Goal: Task Accomplishment & Management: Use online tool/utility

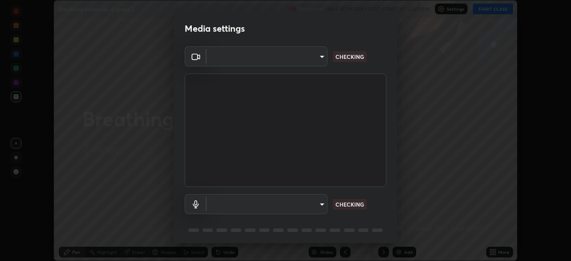
scroll to position [261, 571]
click at [318, 208] on body "Erase all Breathing exchange of gases 2 Recording WAS SCHEDULED TO START AT 12:…" at bounding box center [285, 130] width 571 height 261
type input "c7661abdb2026871ead36f205add4b28eed2acd2256a3062a57d90756d6a7fda"
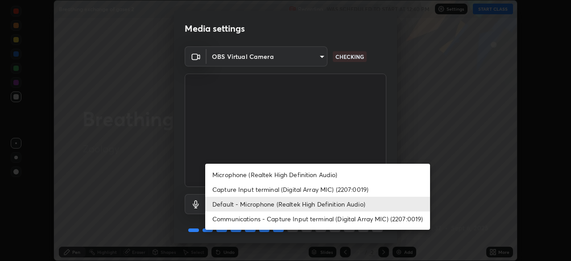
click at [252, 174] on li "Microphone (Realtek High Definition Audio)" at bounding box center [317, 174] width 225 height 15
type input "96fcf24ad01b3a7b421b329ab36215e194257b873513e221a7a03126c554046f"
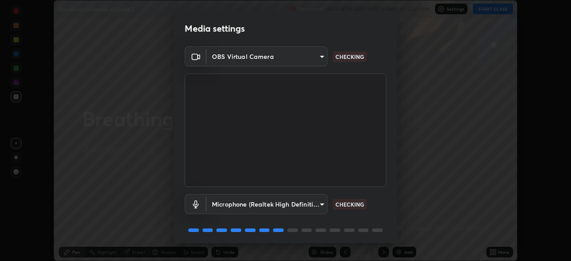
scroll to position [32, 0]
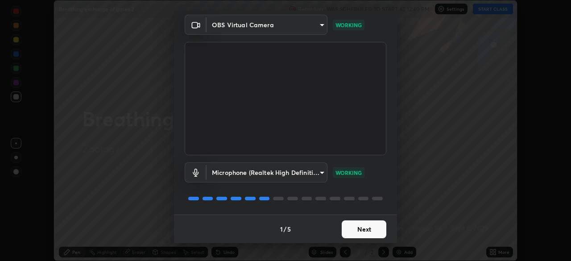
click at [364, 230] on button "Next" at bounding box center [364, 229] width 45 height 18
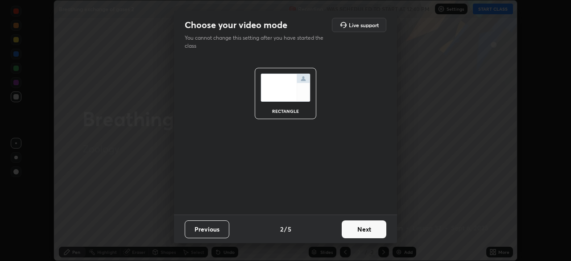
scroll to position [0, 0]
click at [367, 232] on button "Next" at bounding box center [364, 229] width 45 height 18
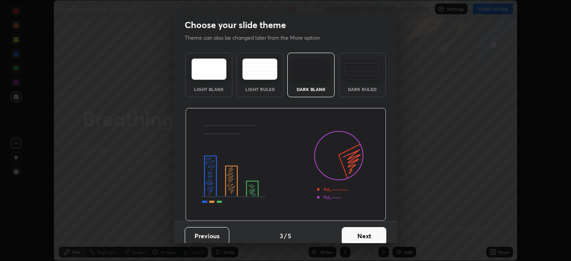
click at [371, 232] on button "Next" at bounding box center [364, 236] width 45 height 18
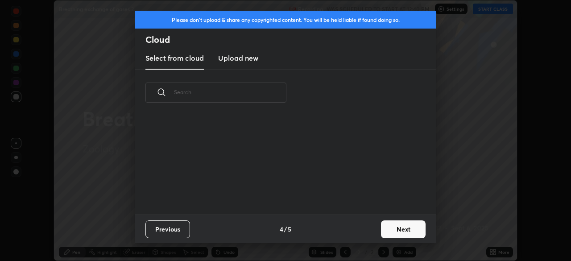
click at [405, 228] on button "Next" at bounding box center [403, 229] width 45 height 18
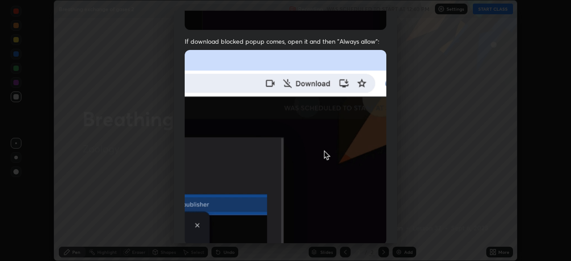
scroll to position [214, 0]
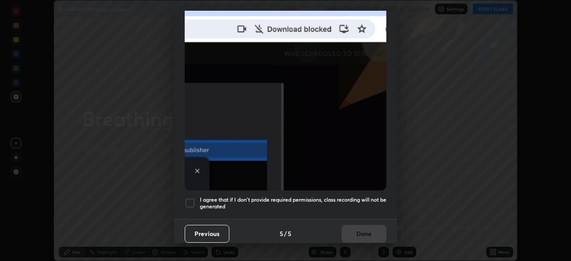
click at [187, 198] on div at bounding box center [190, 203] width 11 height 11
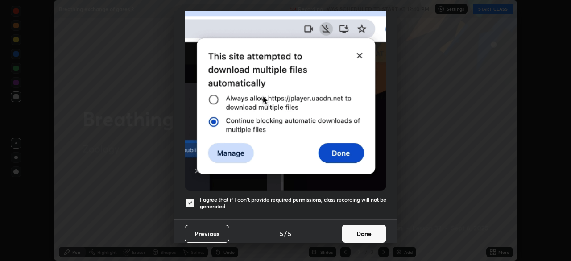
click at [359, 227] on button "Done" at bounding box center [364, 234] width 45 height 18
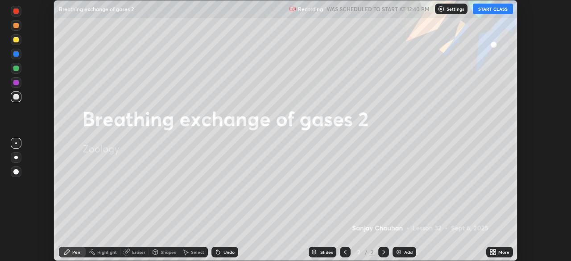
click at [492, 10] on button "START CLASS" at bounding box center [493, 9] width 40 height 11
click at [494, 250] on icon at bounding box center [495, 250] width 2 height 2
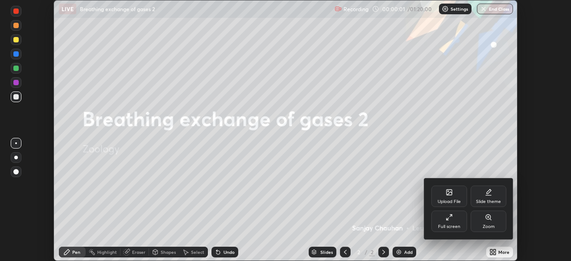
click at [451, 194] on icon at bounding box center [449, 193] width 5 height 3
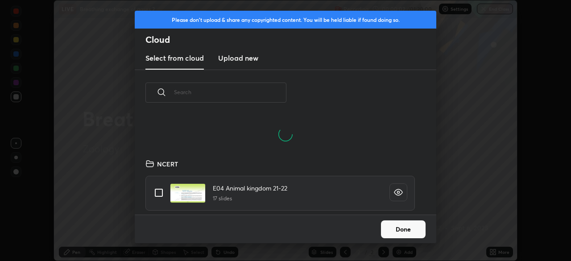
scroll to position [56, 286]
click at [238, 95] on input "text" at bounding box center [230, 92] width 112 height 38
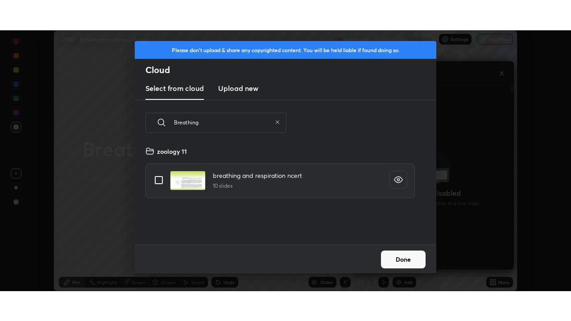
scroll to position [99, 286]
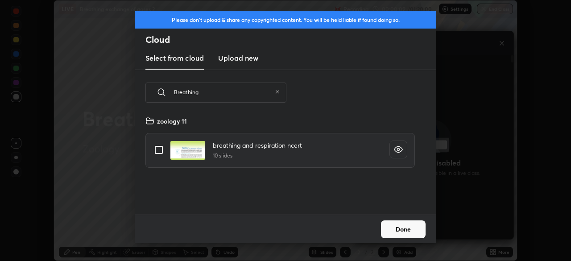
type input "Breathing"
click at [155, 149] on input "grid" at bounding box center [158, 150] width 19 height 19
checkbox input "true"
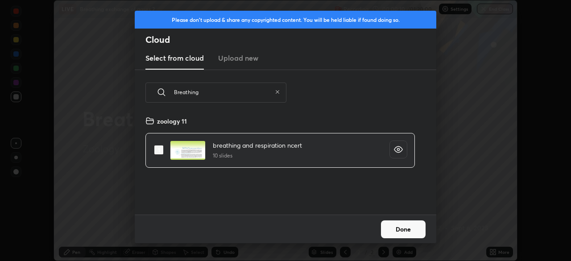
click at [403, 229] on button "Done" at bounding box center [403, 229] width 45 height 18
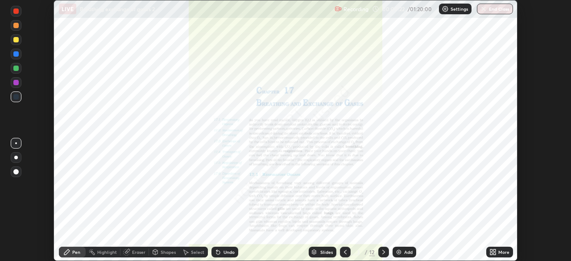
click at [501, 251] on div "More" at bounding box center [503, 252] width 11 height 4
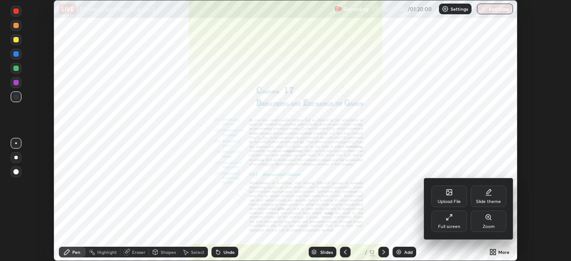
click at [452, 221] on div "Full screen" at bounding box center [450, 221] width 36 height 21
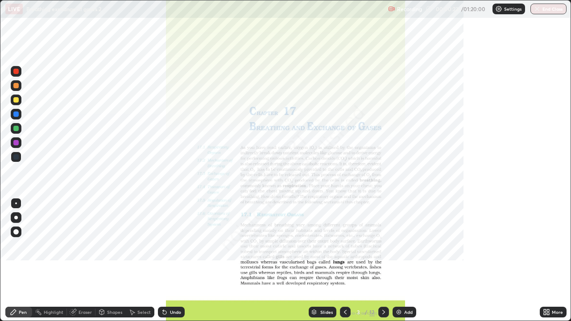
scroll to position [321, 571]
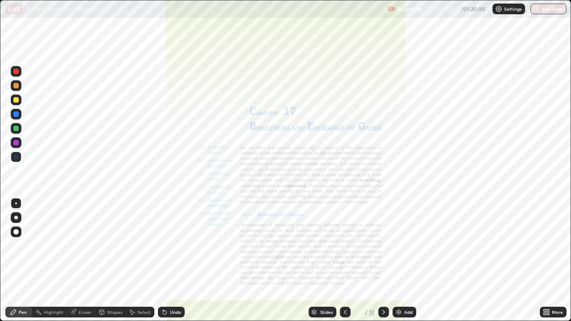
click at [383, 261] on icon at bounding box center [383, 312] width 7 height 7
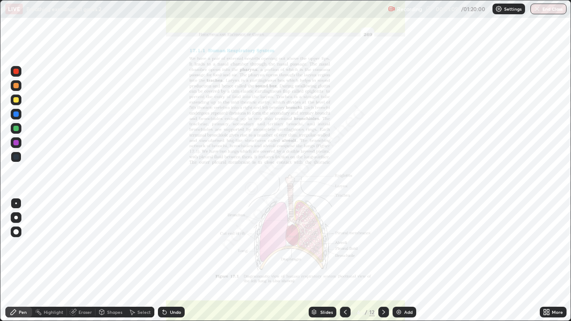
click at [383, 261] on icon at bounding box center [383, 312] width 3 height 4
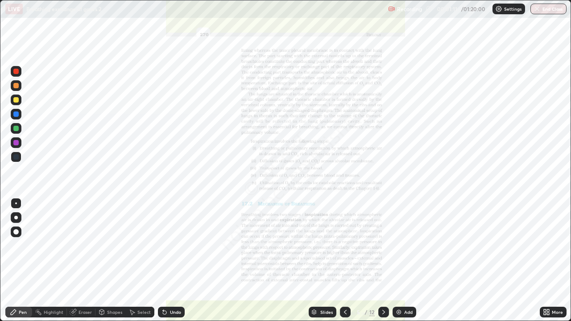
click at [383, 261] on icon at bounding box center [383, 312] width 7 height 7
click at [345, 261] on icon at bounding box center [345, 312] width 7 height 7
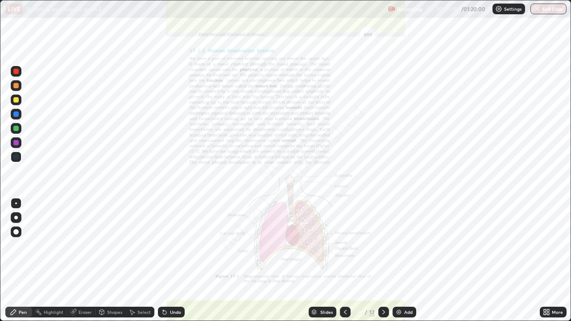
click at [408, 261] on div "Add" at bounding box center [408, 312] width 8 height 4
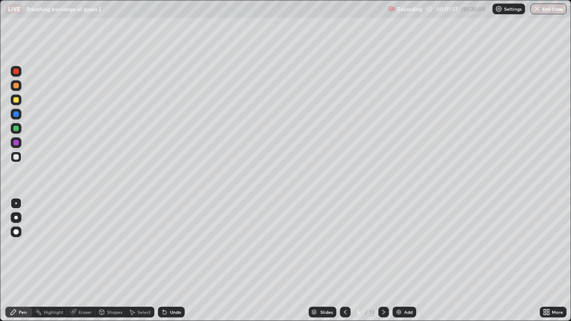
click at [16, 86] on div at bounding box center [15, 85] width 5 height 5
click at [112, 261] on div "Shapes" at bounding box center [110, 312] width 30 height 11
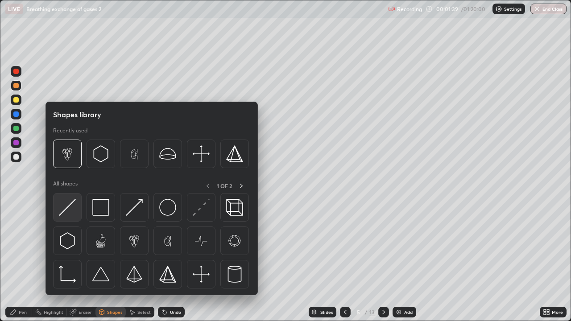
click at [70, 210] on img at bounding box center [67, 207] width 17 height 17
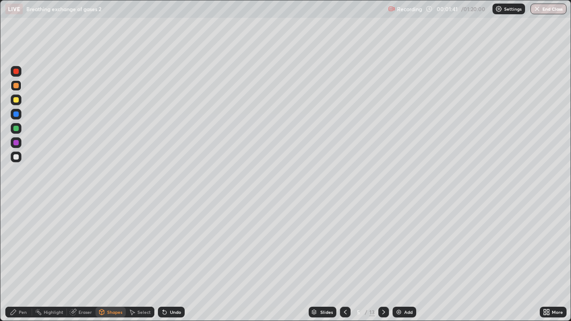
click at [24, 261] on div "Pen" at bounding box center [18, 312] width 27 height 18
click at [113, 261] on div "Shapes" at bounding box center [114, 312] width 15 height 4
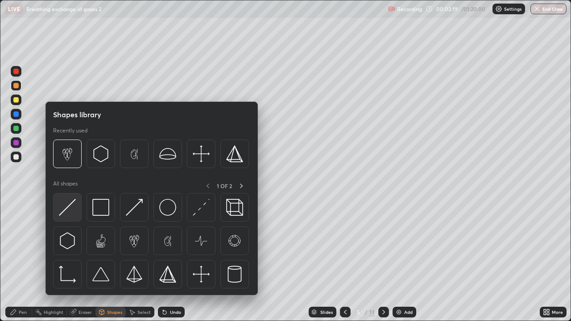
click at [72, 211] on img at bounding box center [67, 207] width 17 height 17
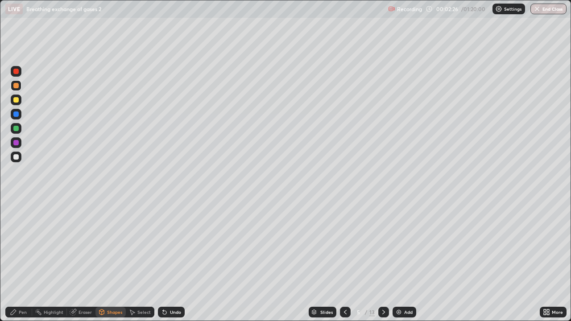
click at [18, 157] on div at bounding box center [15, 156] width 5 height 5
click at [113, 261] on div "Shapes" at bounding box center [114, 312] width 15 height 4
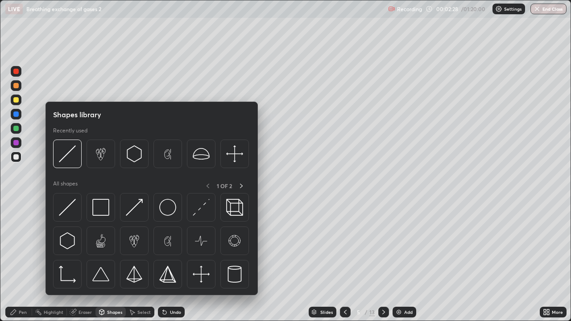
click at [23, 261] on div "Pen" at bounding box center [18, 312] width 27 height 11
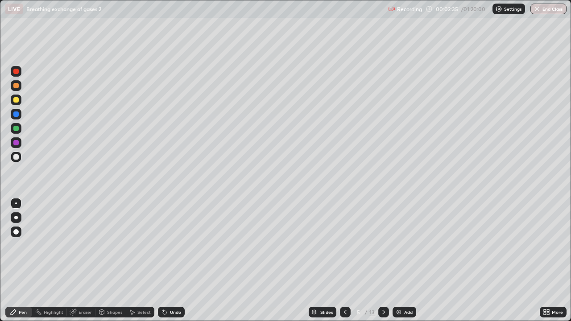
click at [17, 144] on div at bounding box center [15, 142] width 5 height 5
click at [26, 261] on div "Pen" at bounding box center [18, 312] width 27 height 11
click at [16, 99] on div at bounding box center [15, 99] width 5 height 5
click at [111, 261] on div "Shapes" at bounding box center [110, 312] width 30 height 11
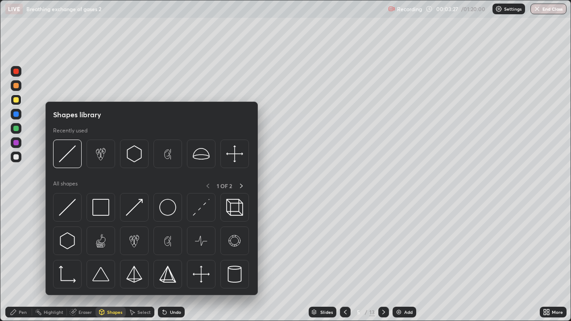
click at [17, 100] on div at bounding box center [15, 99] width 5 height 5
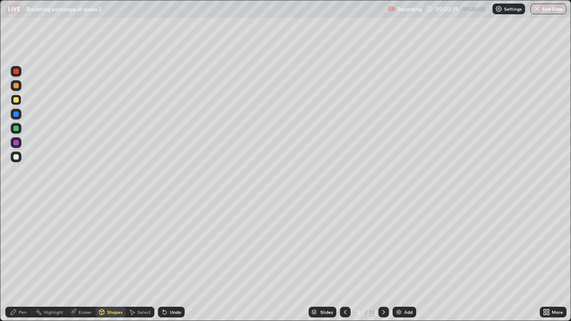
click at [16, 143] on div at bounding box center [15, 142] width 5 height 5
click at [89, 261] on div "Eraser" at bounding box center [85, 312] width 13 height 4
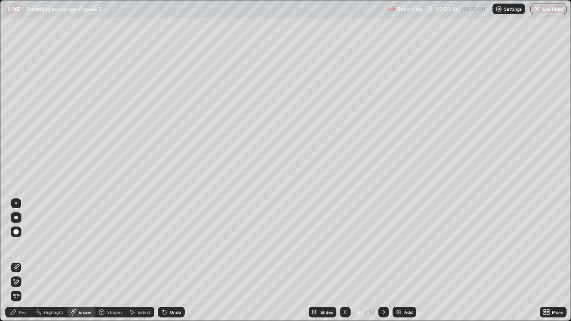
click at [29, 261] on div "Pen" at bounding box center [18, 312] width 27 height 11
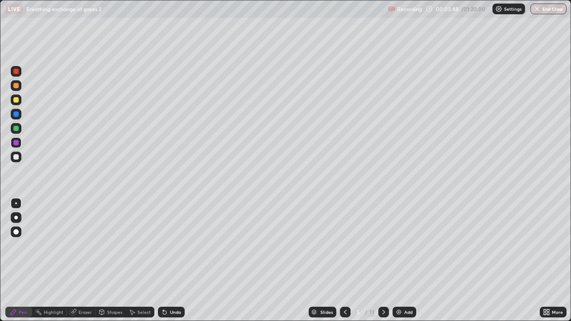
click at [15, 129] on div at bounding box center [15, 128] width 5 height 5
click at [17, 158] on div at bounding box center [15, 156] width 5 height 5
click at [16, 129] on div at bounding box center [15, 128] width 5 height 5
click at [17, 161] on div at bounding box center [16, 157] width 11 height 11
click at [17, 158] on div at bounding box center [15, 156] width 5 height 5
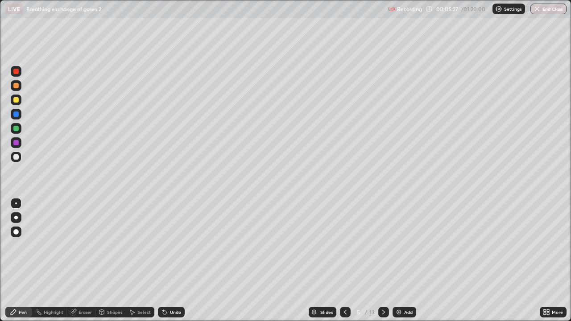
click at [16, 100] on div at bounding box center [15, 99] width 5 height 5
click at [20, 75] on div at bounding box center [16, 71] width 11 height 11
click at [17, 159] on div at bounding box center [15, 156] width 5 height 5
click at [16, 161] on div at bounding box center [16, 157] width 11 height 11
click at [16, 116] on div at bounding box center [15, 114] width 5 height 5
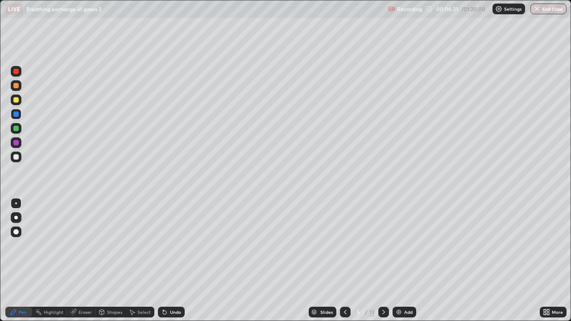
click at [17, 159] on div at bounding box center [15, 156] width 5 height 5
click at [16, 85] on div at bounding box center [15, 85] width 5 height 5
click at [16, 143] on div at bounding box center [15, 142] width 5 height 5
click at [17, 73] on div at bounding box center [15, 71] width 5 height 5
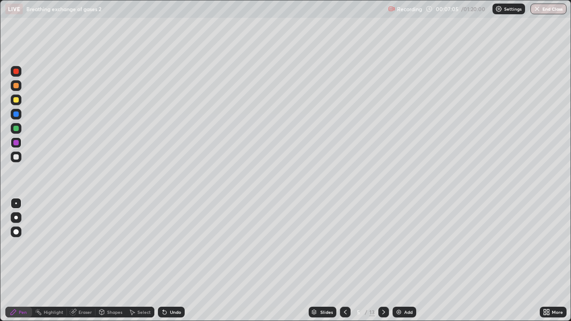
click at [17, 73] on div at bounding box center [15, 71] width 5 height 5
click at [17, 100] on div at bounding box center [15, 99] width 5 height 5
click at [15, 99] on div at bounding box center [15, 99] width 5 height 5
click at [15, 129] on div at bounding box center [15, 128] width 5 height 5
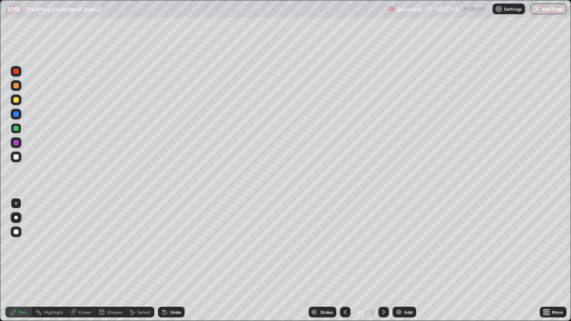
click at [14, 100] on div at bounding box center [15, 99] width 5 height 5
click at [15, 129] on div at bounding box center [15, 128] width 5 height 5
click at [15, 156] on div at bounding box center [15, 156] width 5 height 5
click at [17, 84] on div at bounding box center [15, 85] width 5 height 5
click at [14, 158] on div at bounding box center [15, 156] width 5 height 5
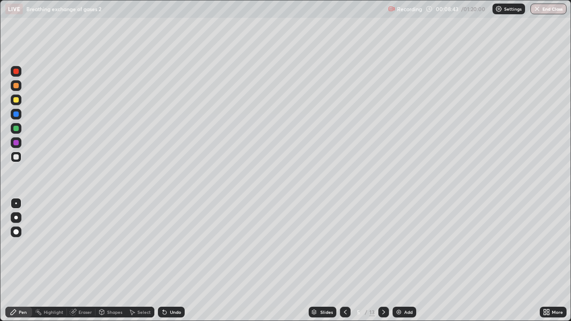
click at [384, 261] on icon at bounding box center [383, 312] width 7 height 7
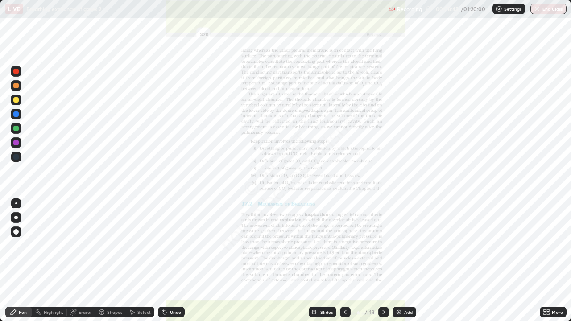
click at [344, 261] on icon at bounding box center [345, 312] width 3 height 4
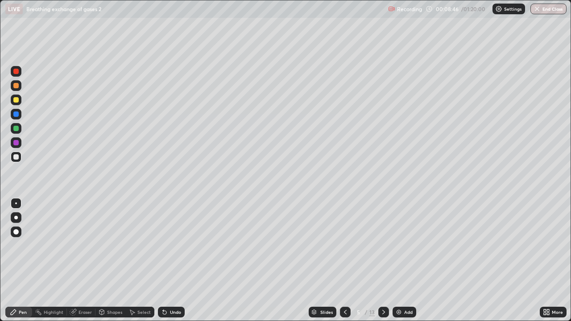
click at [345, 261] on icon at bounding box center [345, 312] width 7 height 7
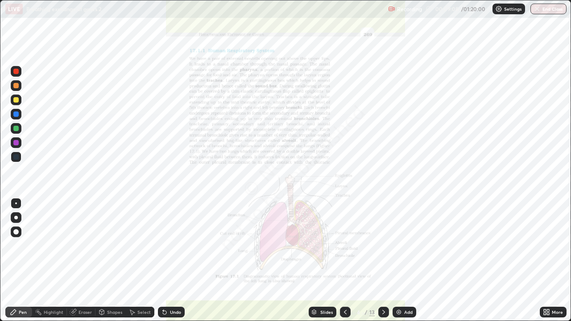
click at [345, 261] on icon at bounding box center [345, 312] width 7 height 7
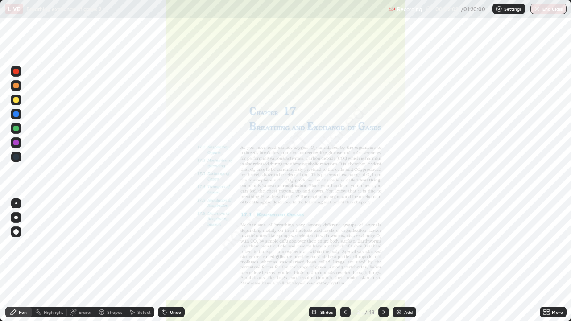
click at [383, 261] on icon at bounding box center [383, 312] width 3 height 4
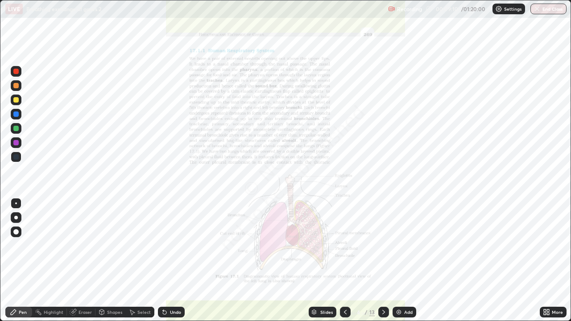
click at [382, 261] on icon at bounding box center [383, 312] width 7 height 7
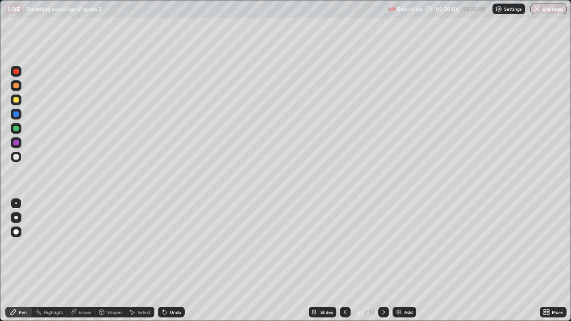
click at [383, 261] on icon at bounding box center [383, 312] width 7 height 7
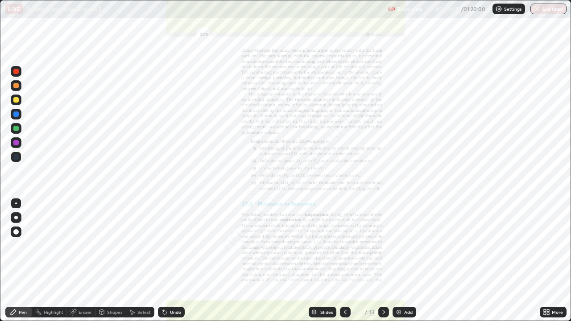
click at [345, 261] on icon at bounding box center [345, 312] width 7 height 7
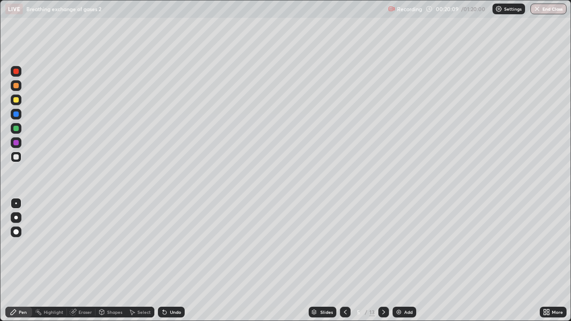
click at [345, 261] on icon at bounding box center [345, 312] width 3 height 4
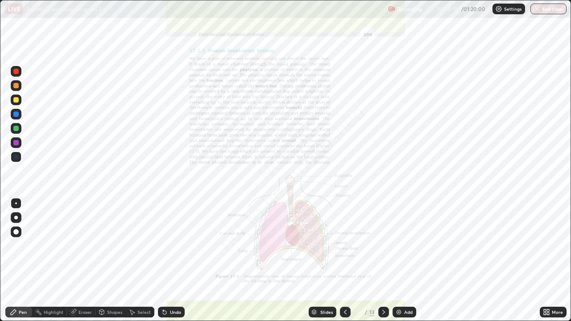
click at [559, 261] on div "More" at bounding box center [557, 312] width 11 height 4
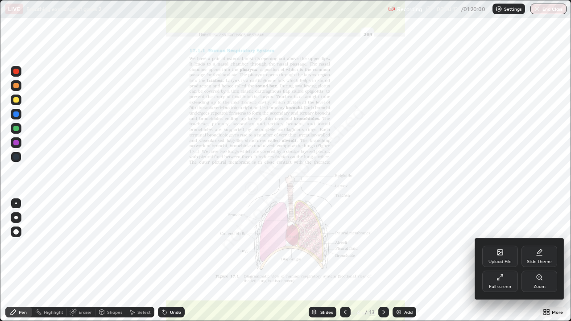
click at [541, 261] on div "Zoom" at bounding box center [540, 287] width 12 height 4
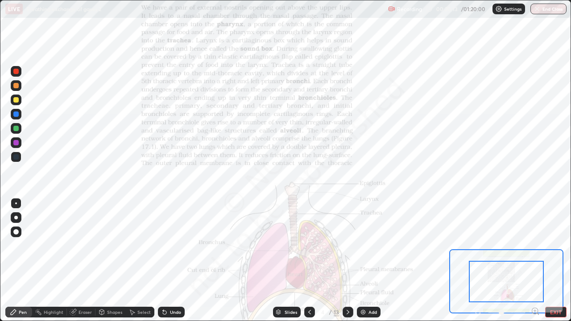
click at [536, 261] on icon at bounding box center [535, 311] width 9 height 9
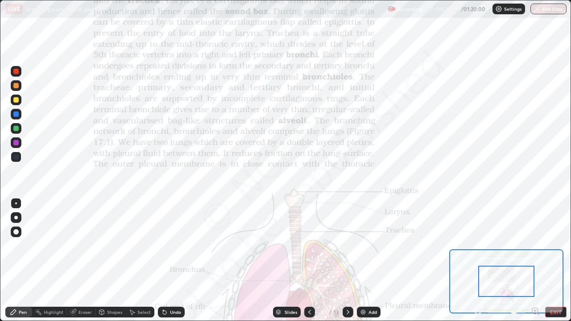
click at [535, 261] on icon at bounding box center [535, 311] width 0 height 2
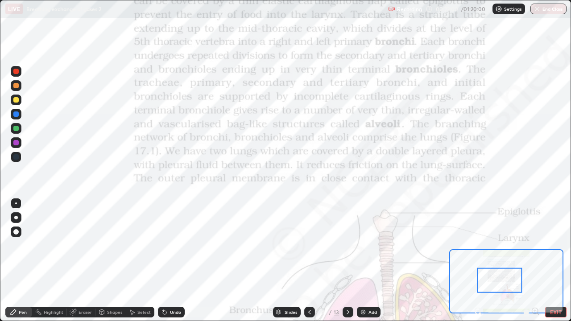
click at [83, 261] on div "Eraser" at bounding box center [85, 312] width 13 height 4
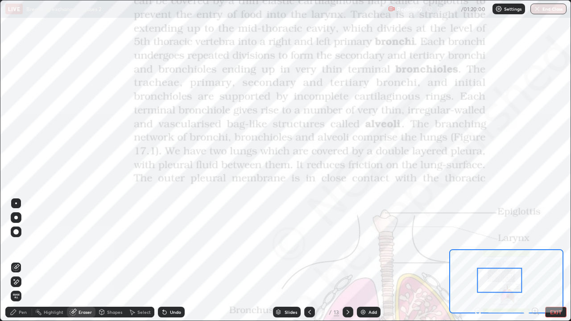
click at [16, 261] on span "Erase all" at bounding box center [16, 296] width 10 height 5
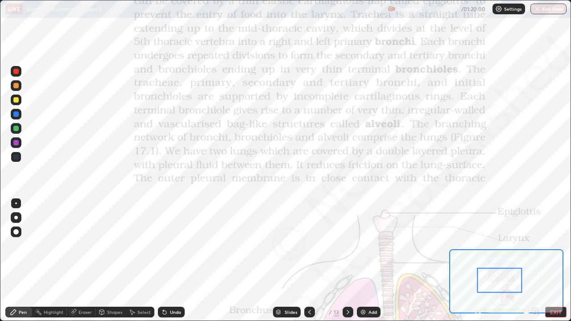
click at [347, 261] on icon at bounding box center [348, 312] width 7 height 7
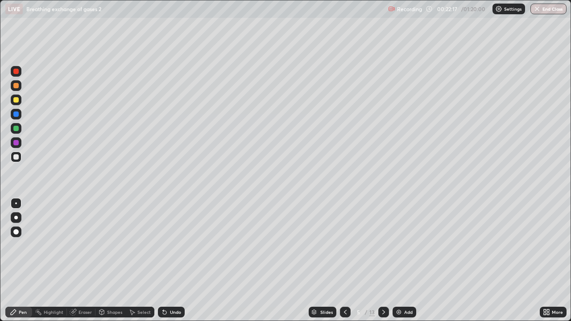
click at [383, 261] on icon at bounding box center [383, 312] width 7 height 7
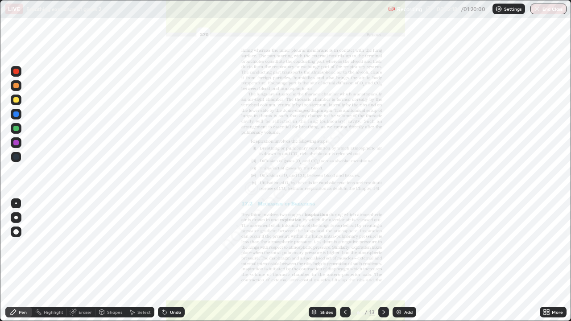
click at [555, 261] on div "More" at bounding box center [557, 312] width 11 height 4
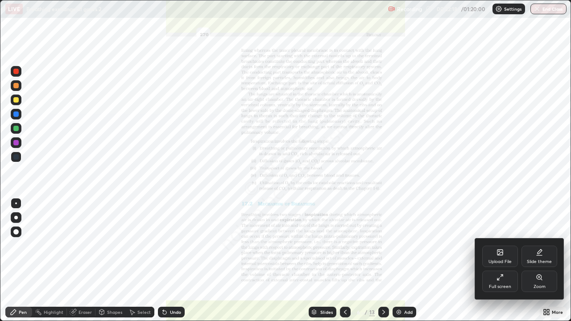
click at [542, 261] on div "Zoom" at bounding box center [540, 287] width 12 height 4
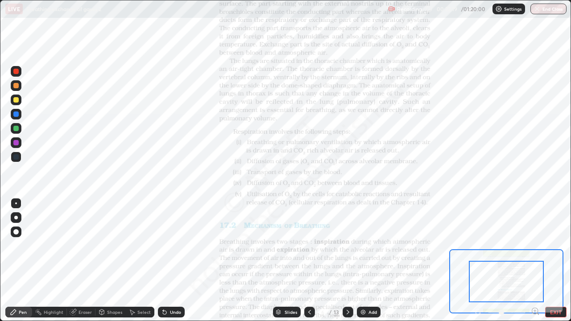
click at [535, 261] on icon at bounding box center [535, 311] width 2 height 0
click at [538, 261] on icon at bounding box center [538, 314] width 2 height 2
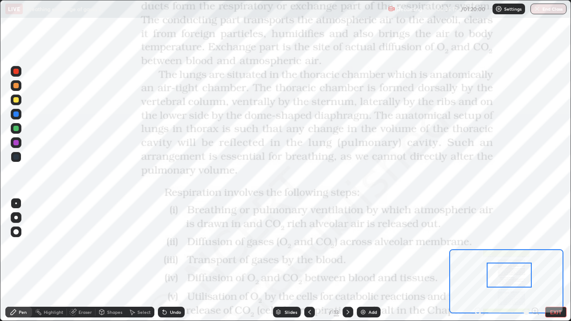
click at [83, 261] on div "Eraser" at bounding box center [85, 312] width 13 height 4
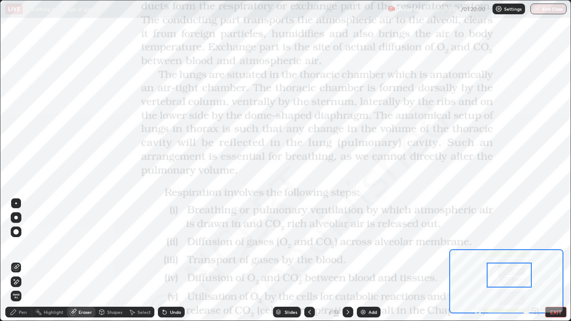
click at [17, 261] on span "Erase all" at bounding box center [16, 296] width 10 height 5
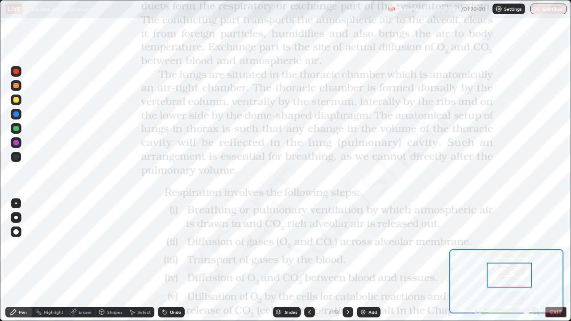
click at [14, 142] on div at bounding box center [15, 142] width 5 height 5
click at [85, 261] on div "Eraser" at bounding box center [81, 312] width 29 height 11
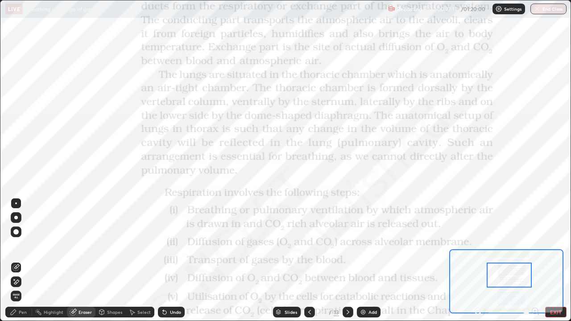
click at [17, 261] on span "Erase all" at bounding box center [16, 296] width 10 height 5
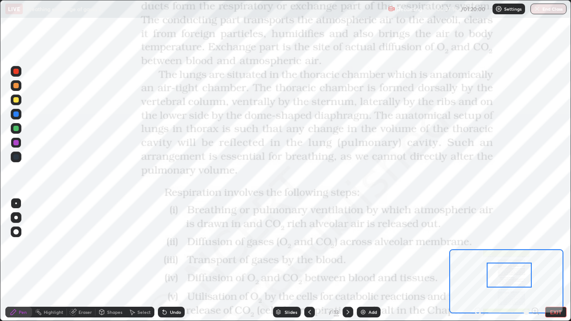
click at [17, 142] on div at bounding box center [15, 142] width 5 height 5
click at [310, 261] on icon at bounding box center [309, 312] width 7 height 7
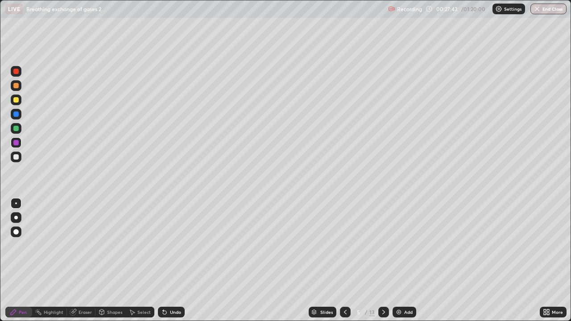
click at [345, 261] on icon at bounding box center [345, 312] width 7 height 7
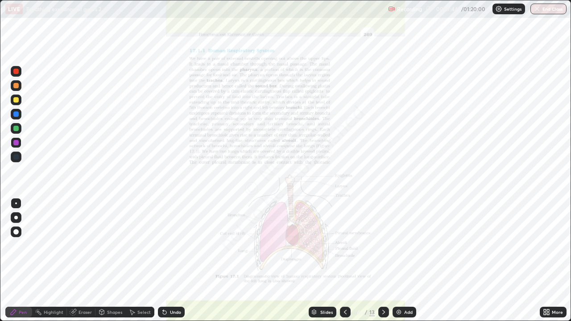
click at [556, 261] on div "More" at bounding box center [557, 312] width 11 height 4
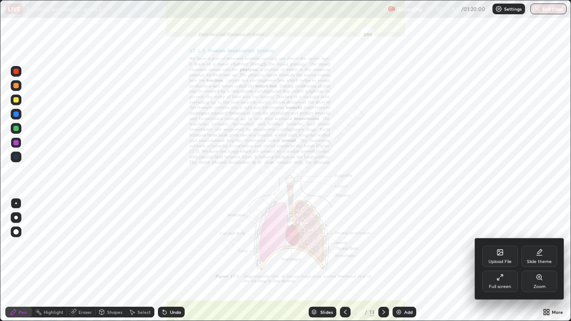
click at [539, 261] on div "Zoom" at bounding box center [540, 287] width 12 height 4
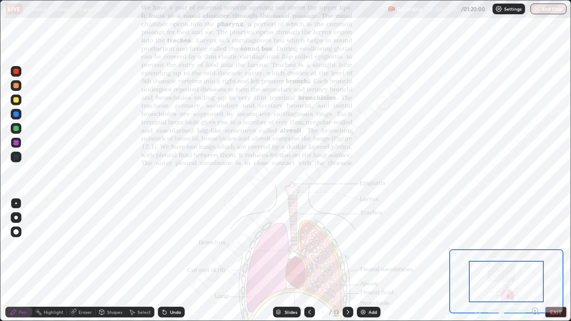
click at [536, 261] on icon at bounding box center [535, 311] width 9 height 9
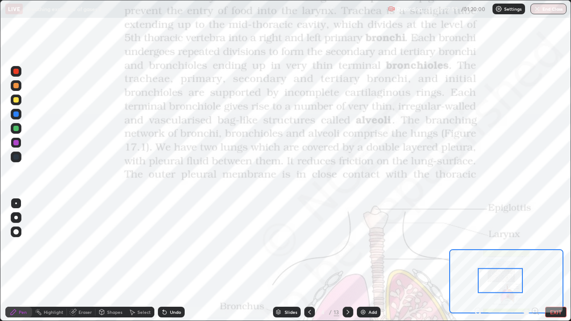
click at [347, 261] on icon at bounding box center [348, 312] width 7 height 7
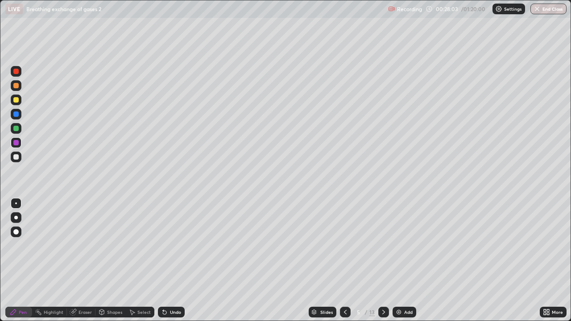
click at [17, 156] on div at bounding box center [15, 156] width 5 height 5
click at [382, 261] on icon at bounding box center [383, 312] width 3 height 4
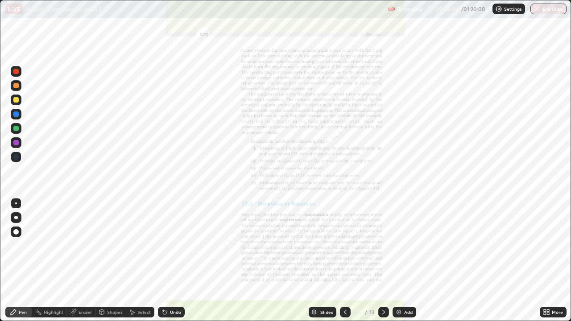
click at [14, 156] on div at bounding box center [15, 156] width 5 height 5
click at [83, 261] on div "Eraser" at bounding box center [85, 312] width 13 height 4
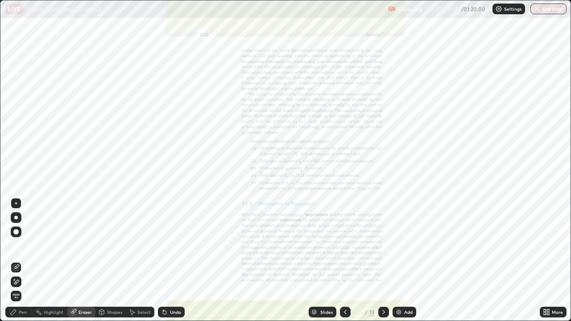
click at [16, 261] on span "Erase all" at bounding box center [16, 296] width 10 height 5
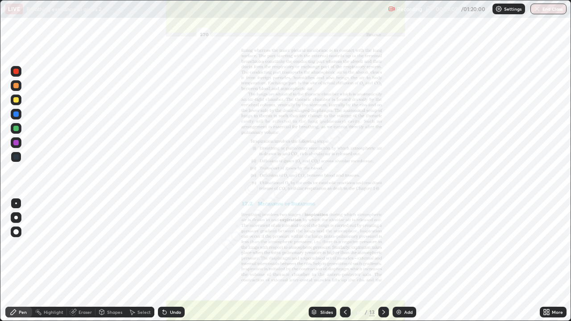
click at [21, 261] on div "Pen" at bounding box center [23, 312] width 8 height 4
click at [15, 157] on div at bounding box center [15, 156] width 5 height 5
click at [15, 142] on div at bounding box center [15, 142] width 5 height 5
click at [80, 261] on div "Eraser" at bounding box center [85, 312] width 13 height 4
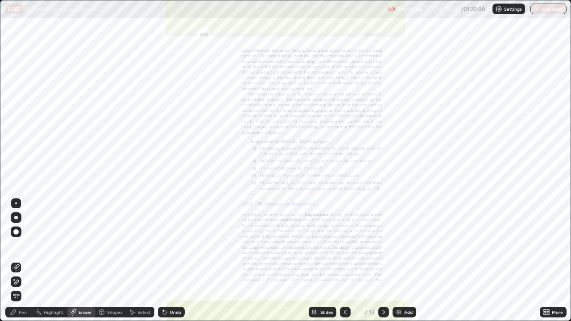
click at [17, 261] on span "Erase all" at bounding box center [16, 296] width 10 height 5
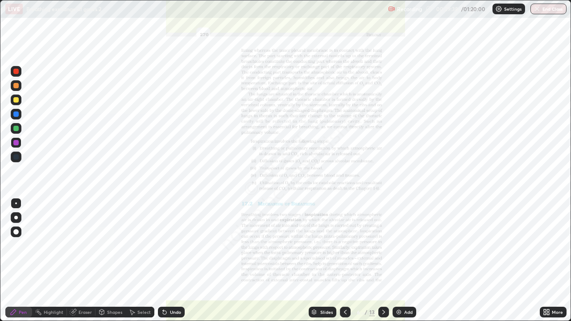
click at [26, 261] on div "Pen" at bounding box center [23, 312] width 8 height 4
click at [18, 155] on div at bounding box center [15, 156] width 5 height 5
click at [16, 156] on div at bounding box center [15, 156] width 5 height 5
click at [88, 261] on div "Eraser" at bounding box center [85, 312] width 13 height 4
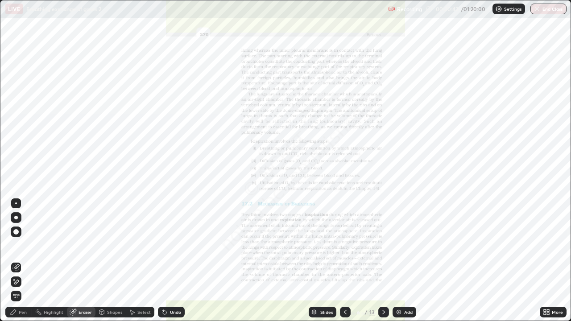
click at [22, 261] on div "Pen" at bounding box center [23, 312] width 8 height 4
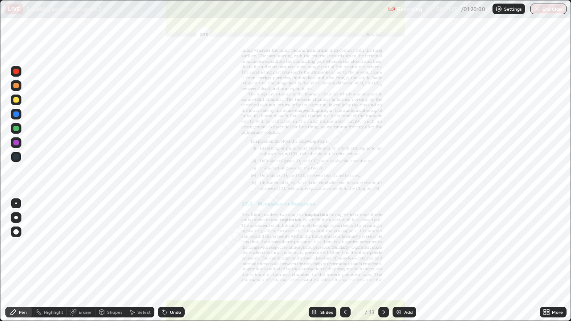
click at [82, 261] on div "Eraser" at bounding box center [85, 312] width 13 height 4
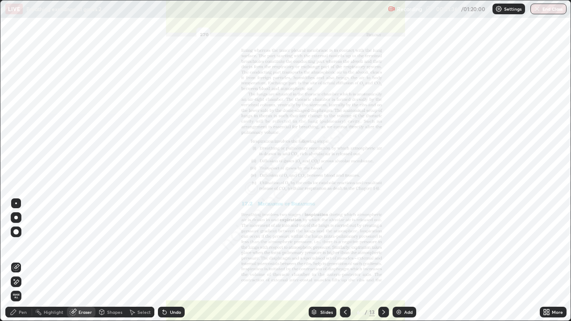
click at [16, 261] on span "Erase all" at bounding box center [16, 296] width 10 height 5
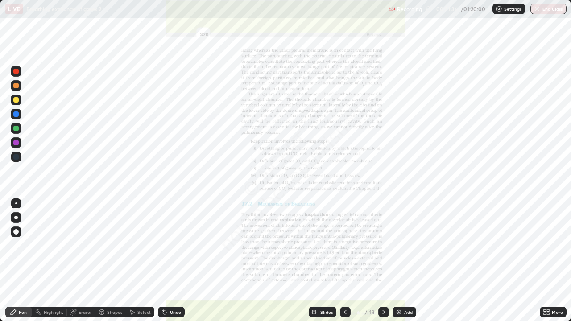
click at [22, 261] on div "Pen" at bounding box center [18, 312] width 27 height 11
click at [16, 143] on div at bounding box center [15, 142] width 5 height 5
click at [13, 143] on div at bounding box center [15, 142] width 5 height 5
click at [18, 144] on div at bounding box center [15, 142] width 5 height 5
click at [83, 261] on div "Eraser" at bounding box center [85, 312] width 13 height 4
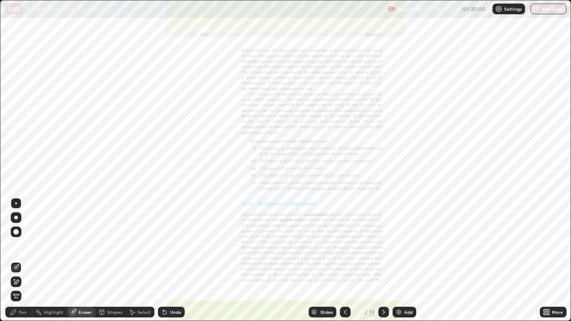
click at [17, 261] on span "Erase all" at bounding box center [16, 296] width 10 height 5
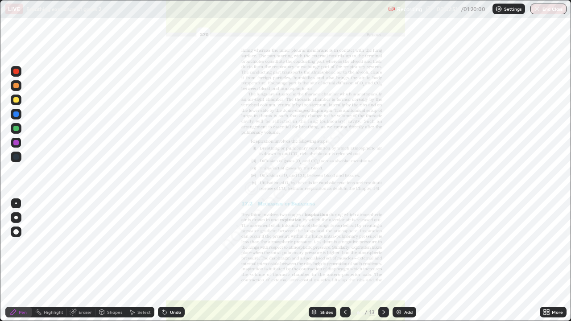
click at [19, 261] on div "Pen" at bounding box center [18, 312] width 27 height 11
click at [17, 158] on div at bounding box center [15, 156] width 5 height 5
click at [82, 261] on div "Eraser" at bounding box center [85, 312] width 13 height 4
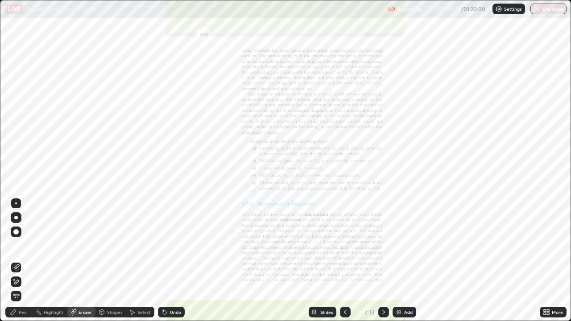
click at [16, 261] on span "Erase all" at bounding box center [16, 296] width 10 height 5
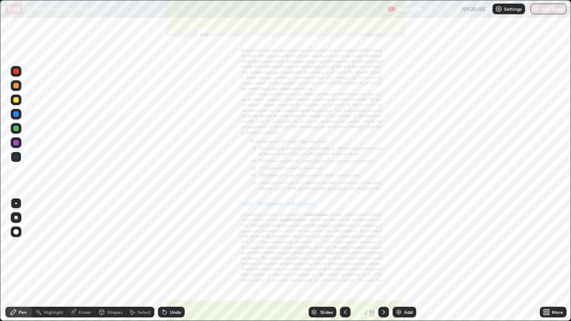
click at [20, 261] on div "Pen" at bounding box center [18, 312] width 27 height 11
click at [21, 161] on div at bounding box center [16, 157] width 11 height 14
click at [15, 143] on div at bounding box center [15, 142] width 5 height 5
click at [85, 261] on div "Eraser" at bounding box center [85, 312] width 13 height 4
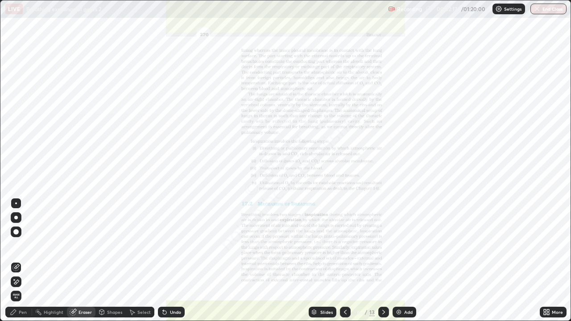
click at [15, 261] on span "Erase all" at bounding box center [16, 296] width 10 height 5
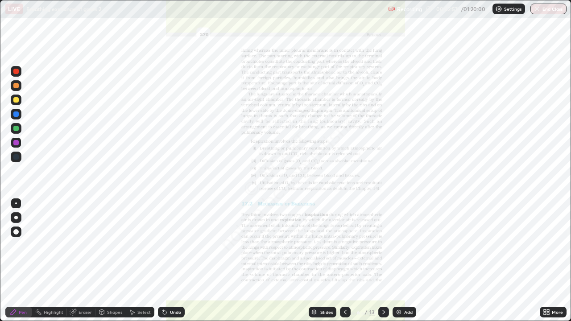
click at [16, 158] on div at bounding box center [15, 156] width 5 height 5
click at [83, 261] on div "Eraser" at bounding box center [85, 312] width 13 height 4
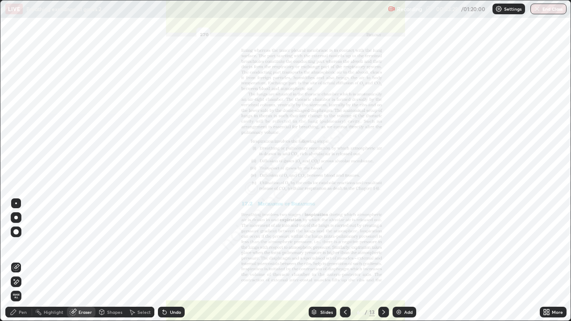
click at [17, 261] on span "Erase all" at bounding box center [16, 296] width 10 height 5
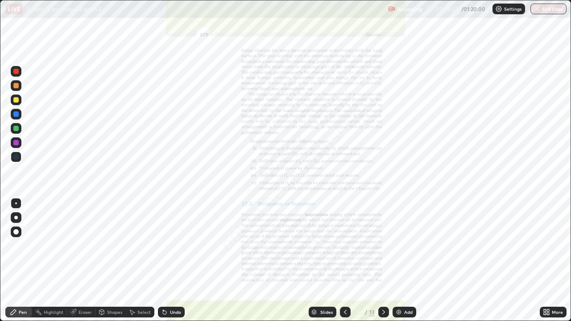
click at [17, 141] on div at bounding box center [15, 142] width 5 height 5
click at [15, 113] on div at bounding box center [15, 114] width 5 height 5
click at [16, 141] on div at bounding box center [15, 142] width 5 height 5
click at [14, 126] on div at bounding box center [15, 128] width 5 height 5
click at [15, 112] on div at bounding box center [15, 114] width 5 height 5
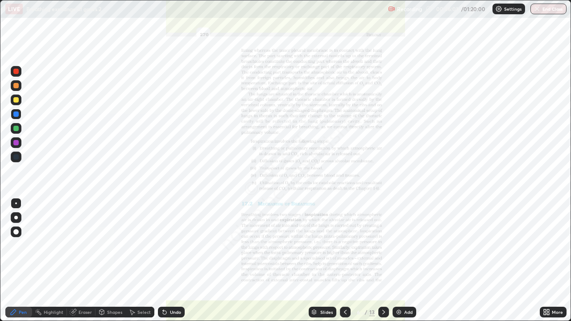
click at [80, 261] on div "Eraser" at bounding box center [85, 312] width 13 height 4
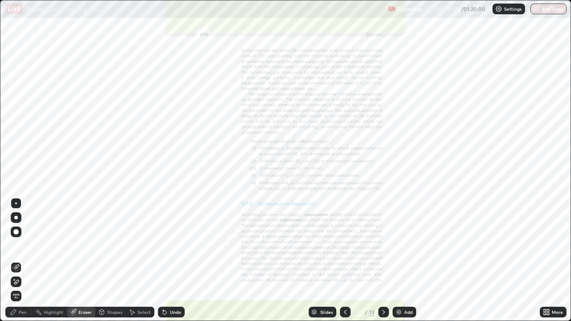
click at [31, 261] on div "Pen" at bounding box center [18, 312] width 27 height 11
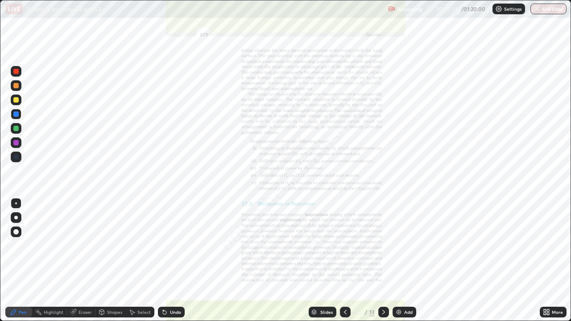
click at [16, 143] on div at bounding box center [15, 142] width 5 height 5
click at [15, 116] on div at bounding box center [15, 114] width 5 height 5
click at [13, 142] on div at bounding box center [15, 142] width 5 height 5
click at [17, 141] on div at bounding box center [15, 142] width 5 height 5
click at [16, 72] on div at bounding box center [15, 71] width 5 height 5
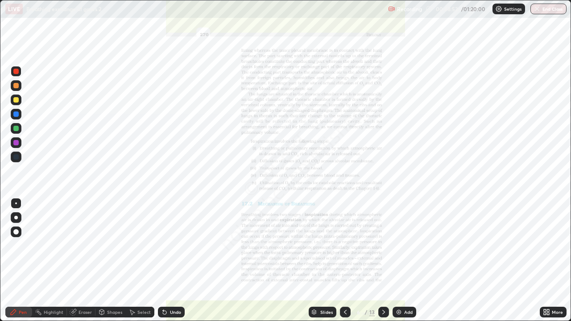
click at [16, 129] on div at bounding box center [15, 128] width 5 height 5
click at [17, 261] on div at bounding box center [16, 249] width 14 height 107
click at [19, 261] on div at bounding box center [16, 249] width 14 height 107
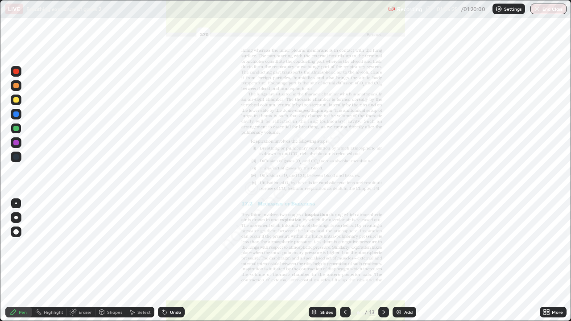
click at [19, 261] on div at bounding box center [16, 249] width 14 height 107
click at [39, 261] on circle at bounding box center [38, 310] width 1 height 1
click at [24, 261] on div "Pen" at bounding box center [23, 312] width 8 height 4
click at [20, 261] on div at bounding box center [16, 249] width 14 height 107
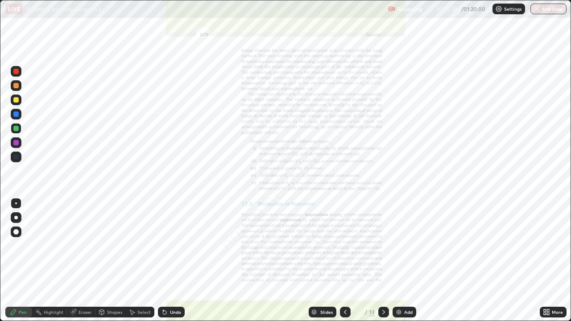
click at [20, 261] on div at bounding box center [16, 249] width 14 height 107
click at [14, 144] on div at bounding box center [15, 142] width 5 height 5
click at [14, 257] on div at bounding box center [16, 249] width 14 height 107
click at [12, 252] on div at bounding box center [16, 249] width 14 height 107
click at [11, 255] on div at bounding box center [16, 249] width 14 height 107
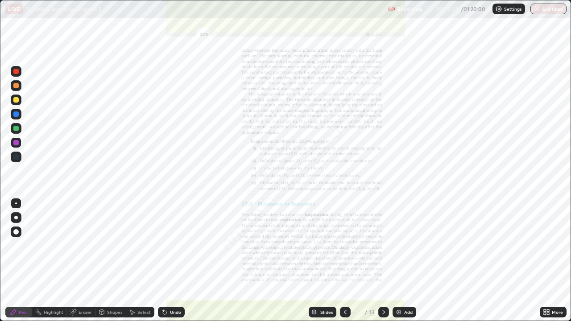
click at [16, 144] on div at bounding box center [15, 142] width 5 height 5
click at [16, 132] on div at bounding box center [16, 128] width 11 height 11
click at [15, 158] on div at bounding box center [15, 156] width 5 height 5
click at [15, 142] on div at bounding box center [15, 142] width 5 height 5
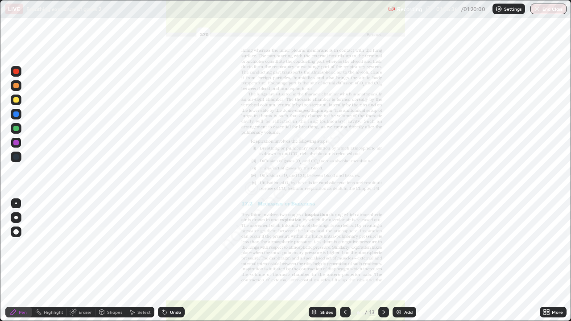
click at [49, 261] on div "Highlight" at bounding box center [54, 312] width 20 height 4
click at [16, 261] on icon at bounding box center [15, 281] width 7 height 7
click at [23, 261] on div "Pen" at bounding box center [23, 312] width 8 height 4
click at [540, 9] on img "button" at bounding box center [537, 8] width 7 height 7
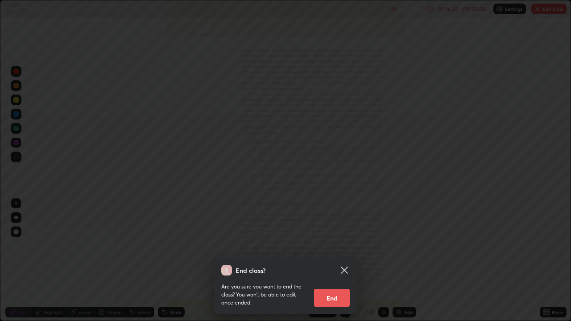
click at [326, 261] on button "End" at bounding box center [332, 298] width 36 height 18
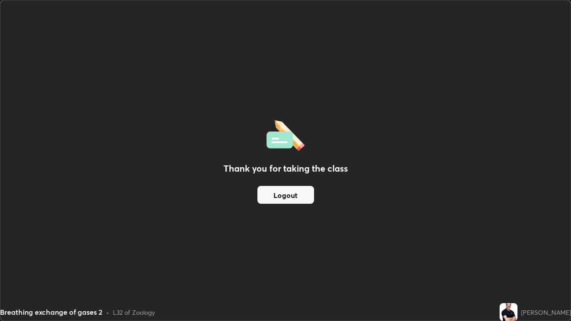
click at [295, 195] on button "Logout" at bounding box center [285, 195] width 57 height 18
